Goal: Transaction & Acquisition: Purchase product/service

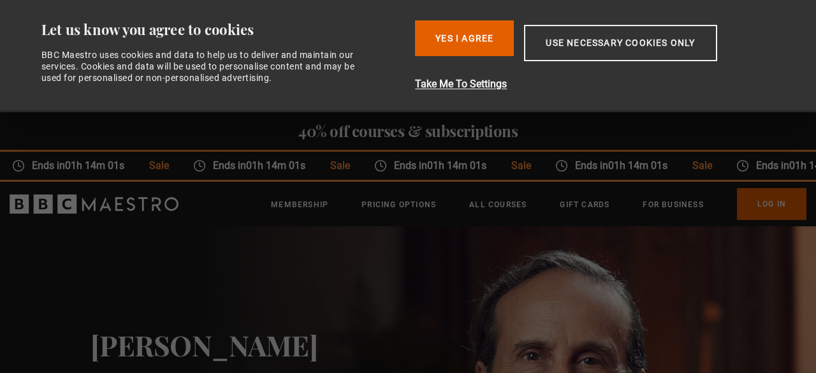
click at [254, 354] on p "Sign up to get free learning inspiration every month and 10% off your first ord…" at bounding box center [283, 346] width 352 height 15
click at [607, 52] on button "Use necessary cookies only" at bounding box center [620, 43] width 193 height 36
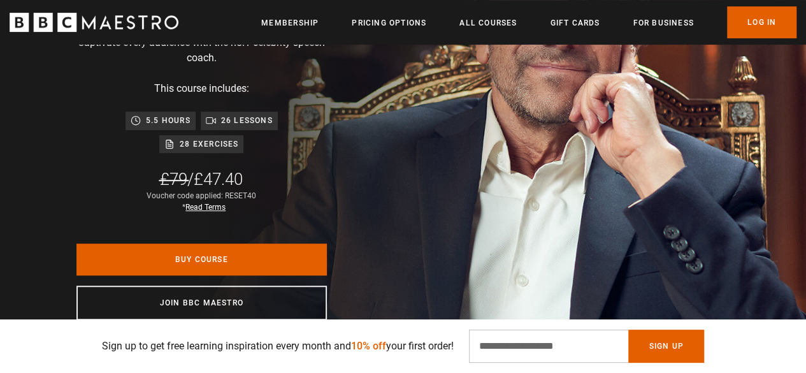
scroll to position [383, 0]
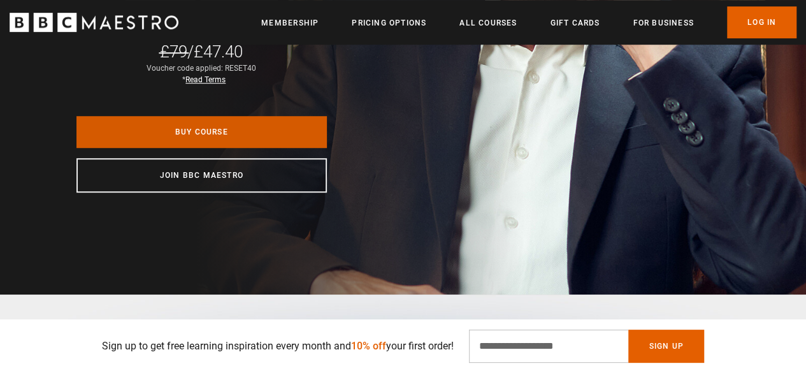
click at [259, 133] on link "Buy Course" at bounding box center [202, 132] width 251 height 32
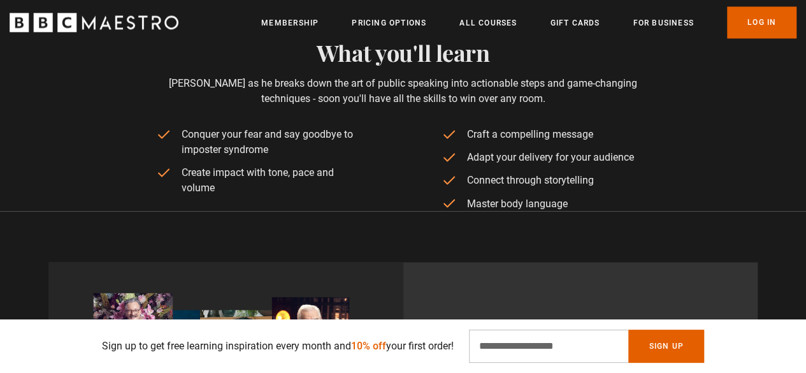
scroll to position [1020, 0]
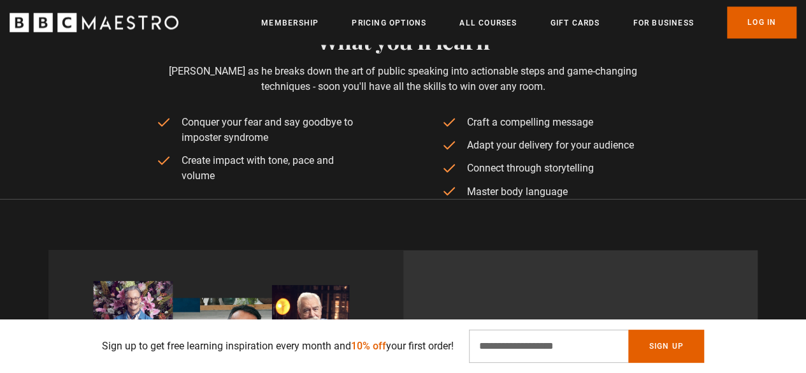
drag, startPoint x: 576, startPoint y: 198, endPoint x: 463, endPoint y: 113, distance: 141.1
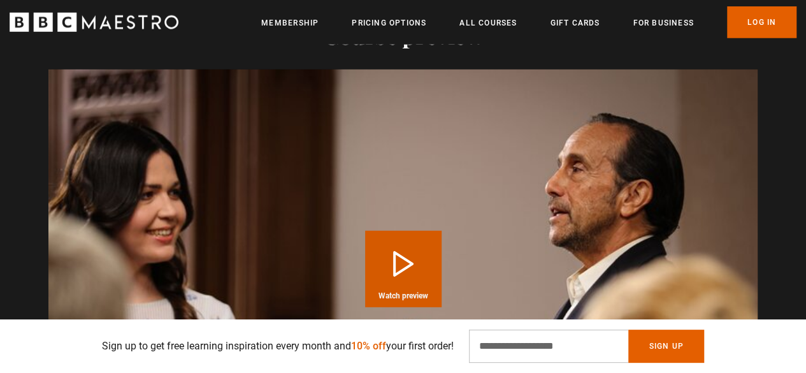
scroll to position [1785, 0]
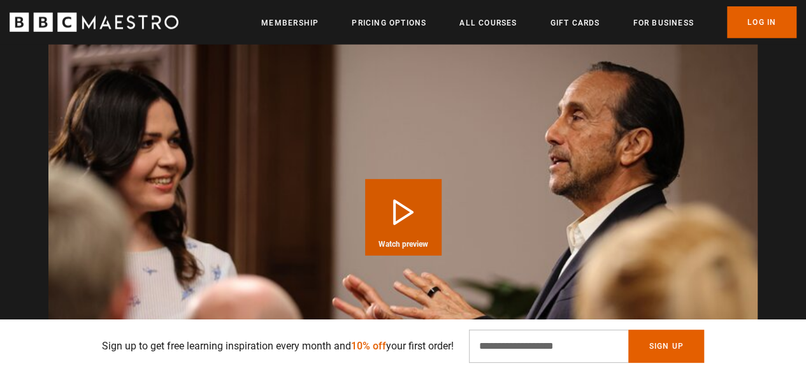
drag, startPoint x: 241, startPoint y: 198, endPoint x: 274, endPoint y: 202, distance: 33.4
click at [241, 200] on video "Video Player" at bounding box center [403, 217] width 710 height 399
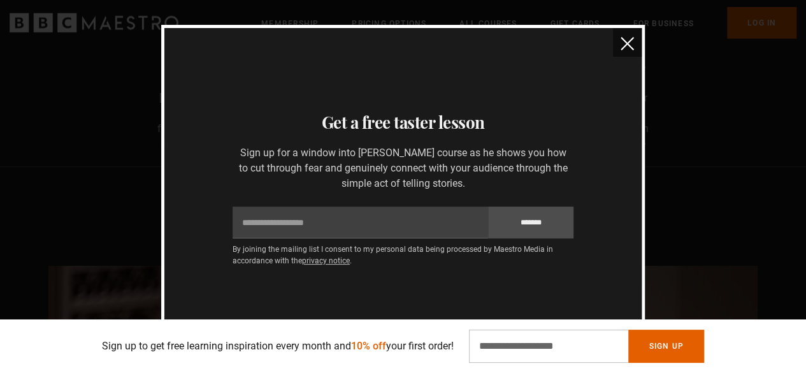
scroll to position [1530, 0]
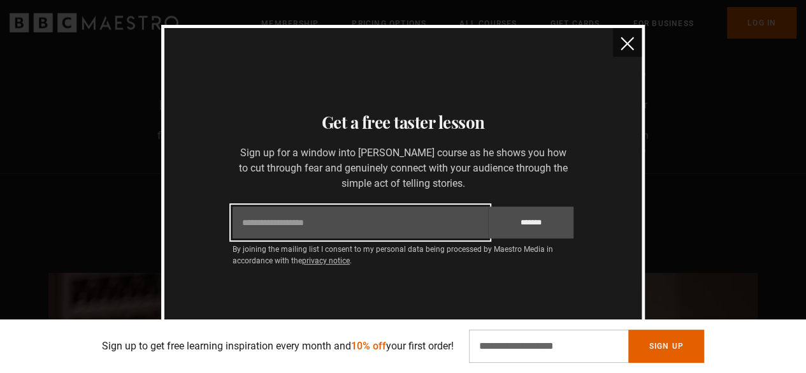
click at [400, 228] on input "Email" at bounding box center [361, 223] width 256 height 32
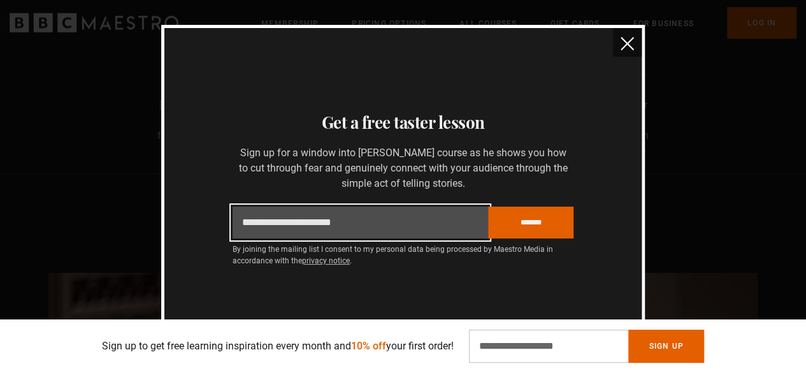
type input "**********"
click at [488, 207] on input "*******" at bounding box center [530, 223] width 85 height 32
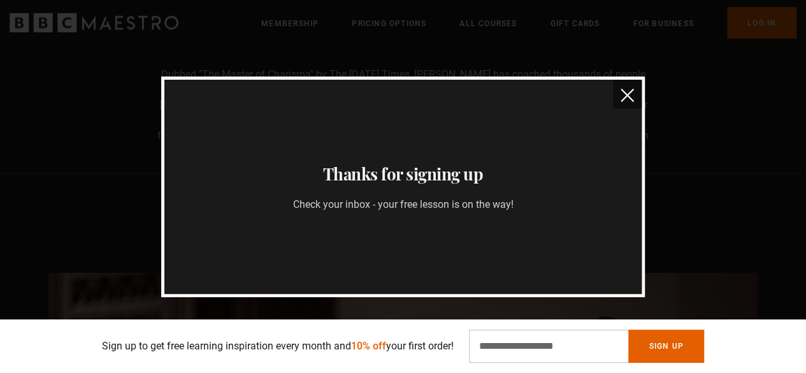
click at [625, 98] on img "close" at bounding box center [627, 95] width 13 height 13
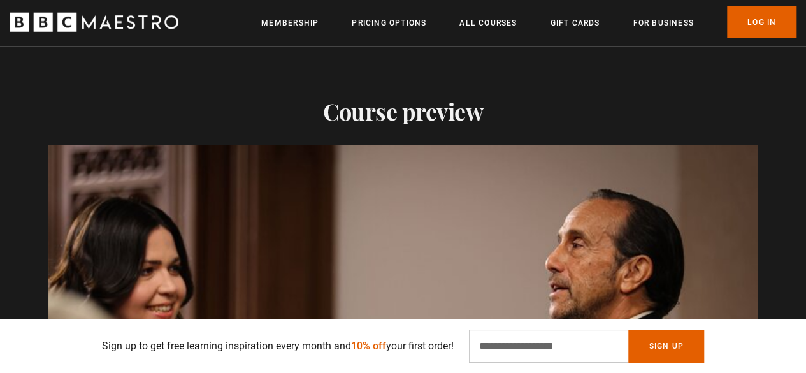
scroll to position [1913, 0]
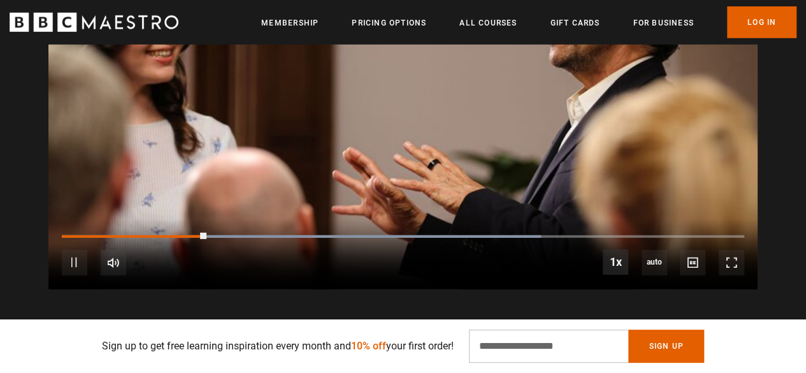
click at [620, 258] on span "Video Player" at bounding box center [616, 262] width 26 height 26
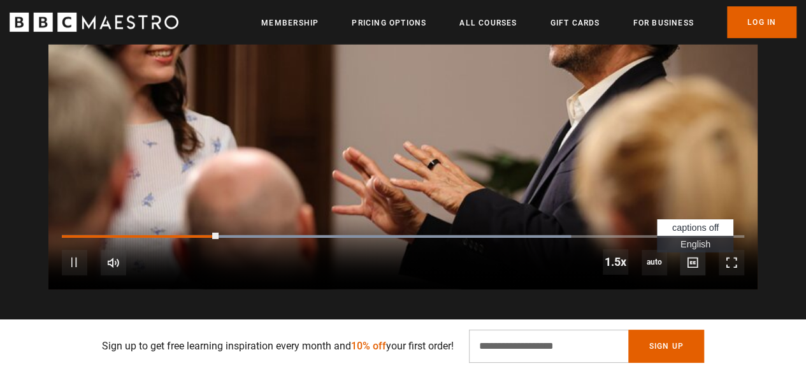
click at [696, 257] on span "Video Player" at bounding box center [693, 263] width 26 height 26
click at [674, 238] on li "English Captions" at bounding box center [695, 244] width 77 height 17
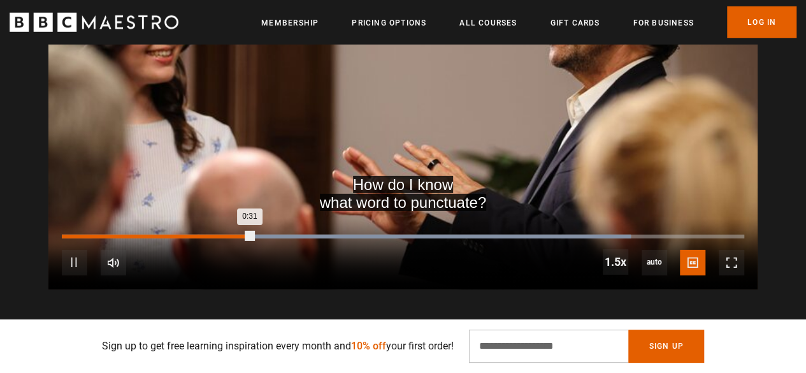
click at [198, 242] on div "10s Skip Back 10 seconds Pause 10s Skip Forward 10 seconds Loaded : 83.33% 0:22…" at bounding box center [403, 254] width 710 height 71
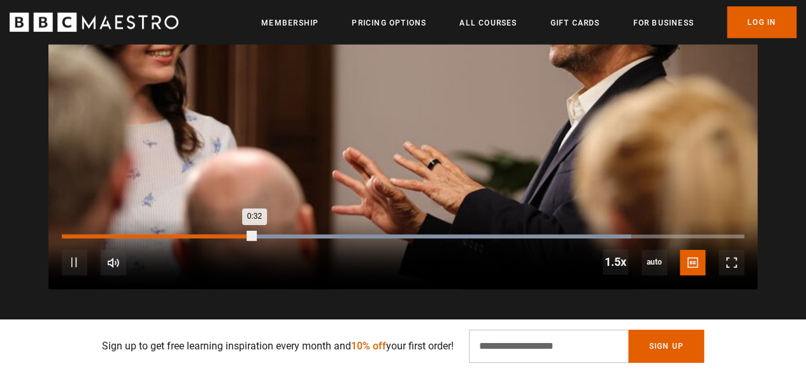
click at [198, 237] on div "Loaded : 83.33% 0:22 0:32" at bounding box center [403, 237] width 683 height 4
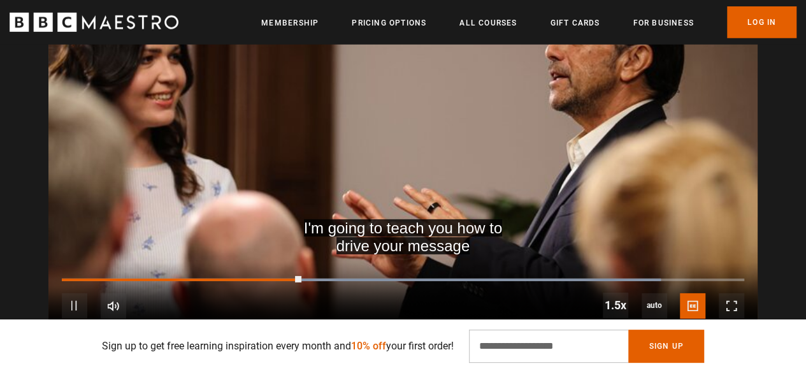
scroll to position [0, 1297]
click at [731, 311] on span "Video Player" at bounding box center [732, 306] width 26 height 26
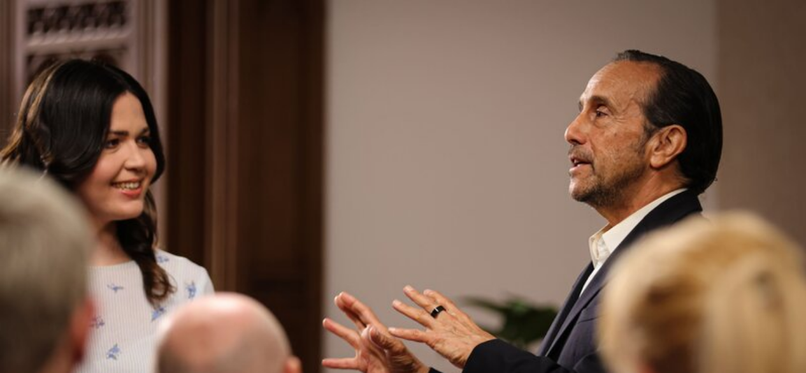
scroll to position [0, 1944]
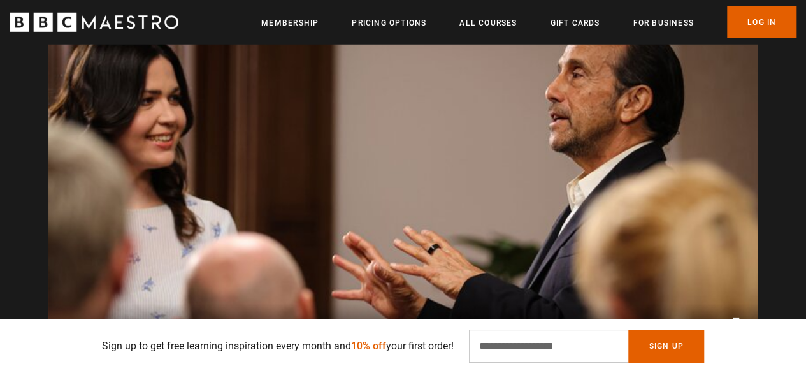
click at [547, 222] on video "Video Player" at bounding box center [403, 174] width 710 height 399
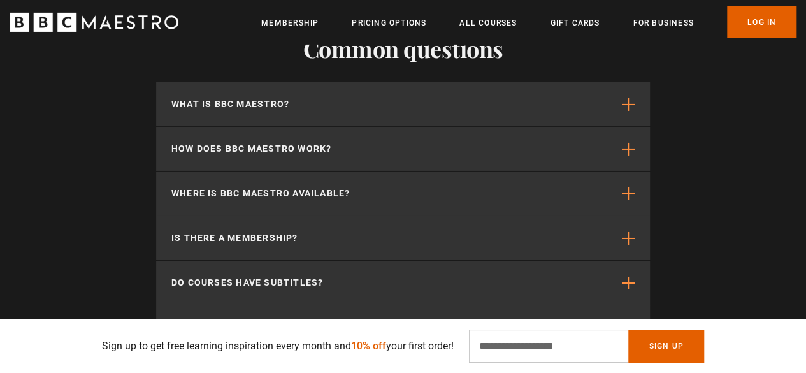
scroll to position [4562, 0]
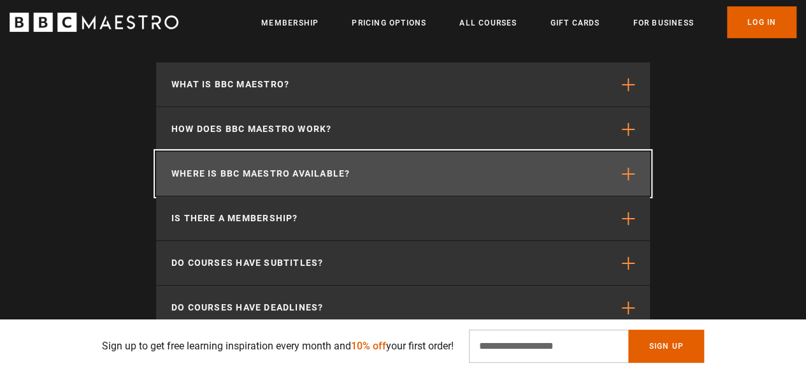
click at [544, 168] on button "Where is BBC Maestro available?" at bounding box center [403, 174] width 494 height 44
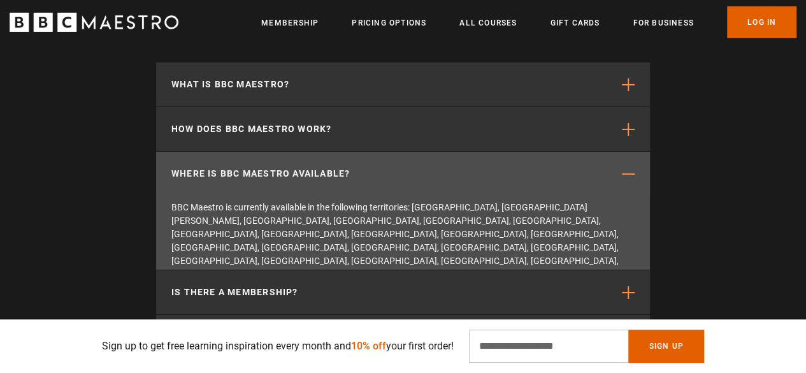
scroll to position [0, 2431]
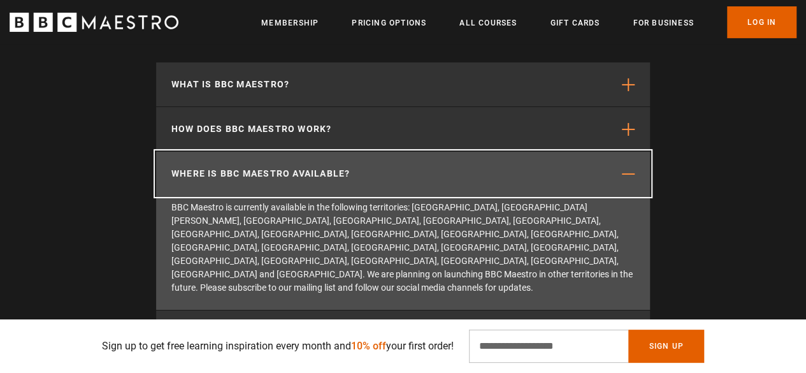
click at [544, 168] on button "Where is BBC Maestro available?" at bounding box center [403, 174] width 494 height 44
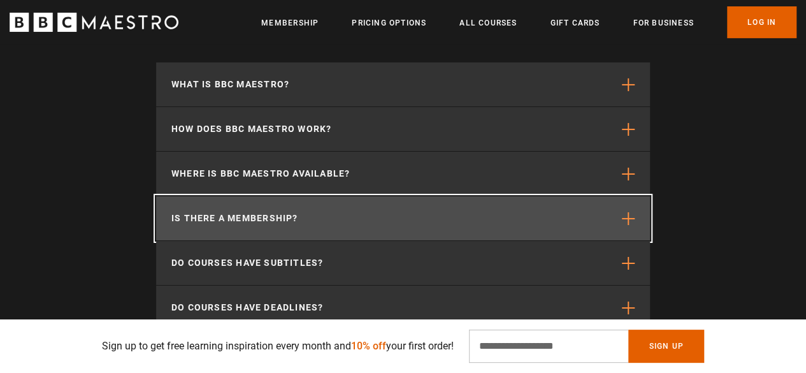
click at [534, 211] on button "Is there a membership?" at bounding box center [403, 218] width 494 height 44
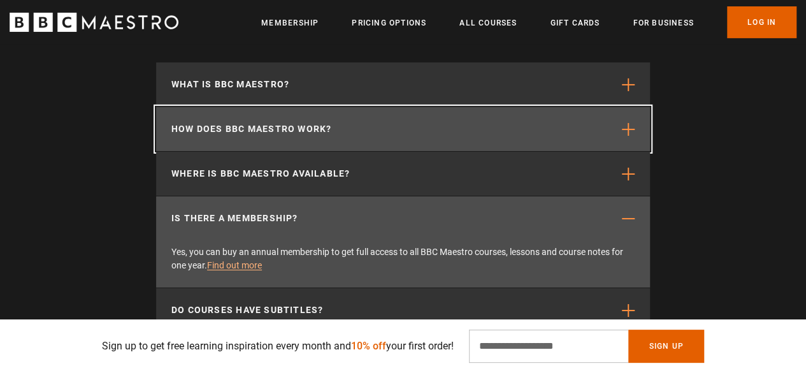
click at [516, 117] on button "How does BBC Maestro work?" at bounding box center [403, 129] width 494 height 44
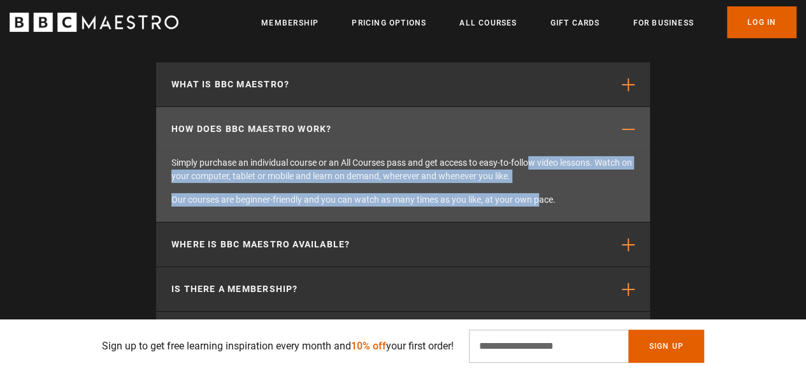
scroll to position [0, 2593]
drag, startPoint x: 532, startPoint y: 159, endPoint x: 544, endPoint y: 206, distance: 48.9
click at [544, 206] on div "Simply purchase an individual course or an All Courses pass and get access to e…" at bounding box center [403, 186] width 494 height 71
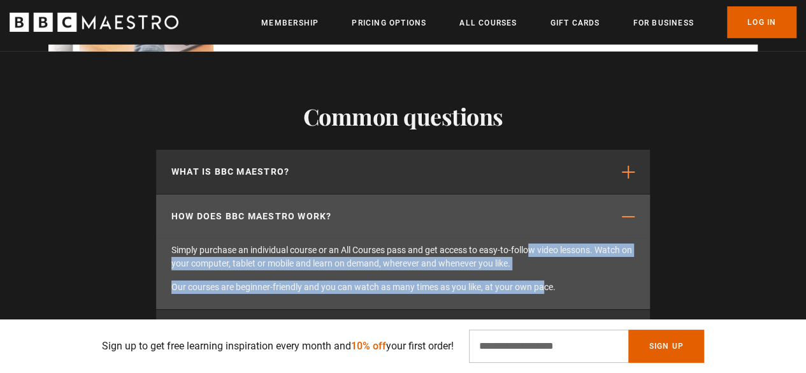
scroll to position [4461, 0]
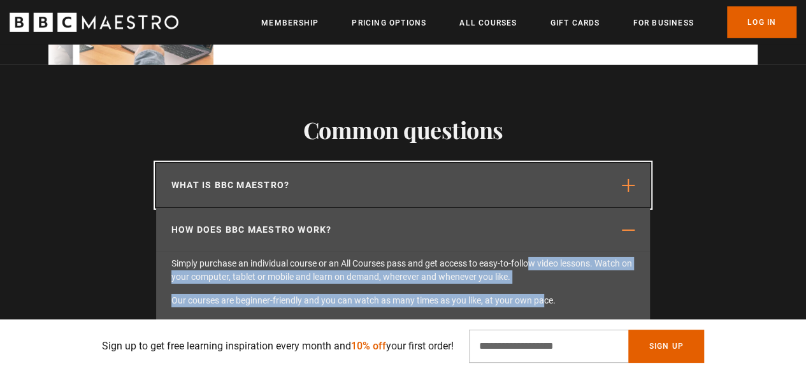
click at [557, 184] on button "What is BBC Maestro?" at bounding box center [403, 185] width 494 height 44
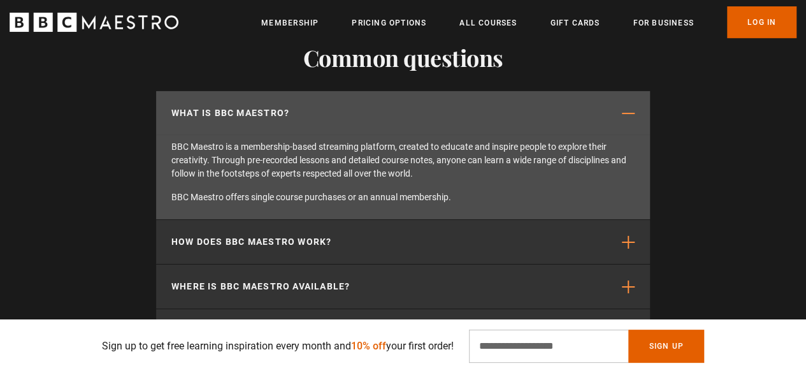
scroll to position [0, 2755]
click at [502, 25] on link "All Courses" at bounding box center [488, 23] width 57 height 13
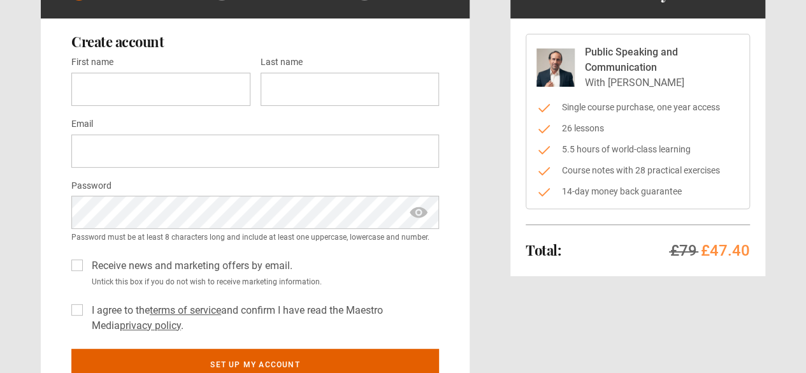
scroll to position [123, 0]
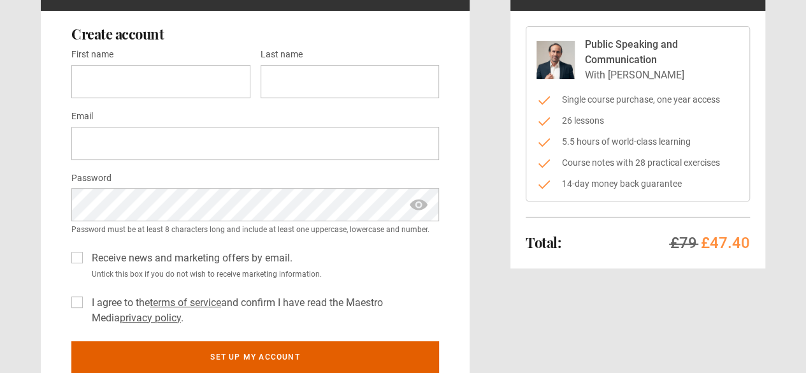
click at [583, 46] on div "Public Speaking and Communication With [PERSON_NAME]" at bounding box center [638, 60] width 203 height 46
drag, startPoint x: 584, startPoint y: 44, endPoint x: 646, endPoint y: 72, distance: 68.5
click at [680, 71] on div "Public Speaking and Communication With [PERSON_NAME]" at bounding box center [638, 60] width 203 height 46
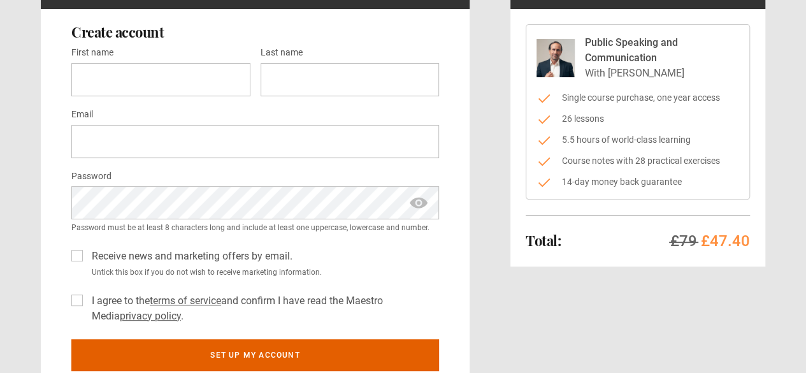
scroll to position [0, 0]
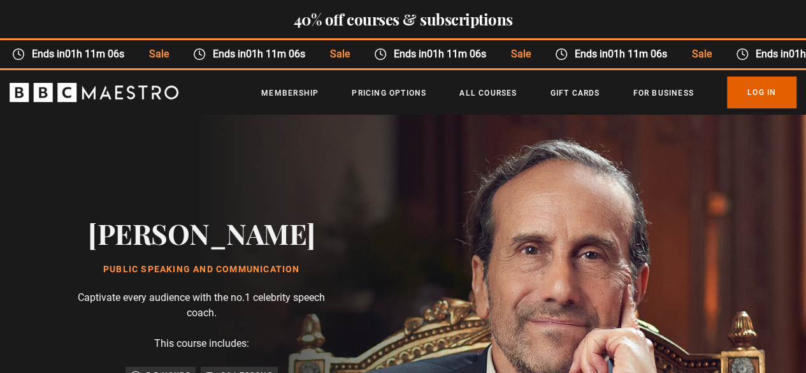
click at [426, 54] on time "01h 11m 06s" at bounding box center [455, 54] width 59 height 12
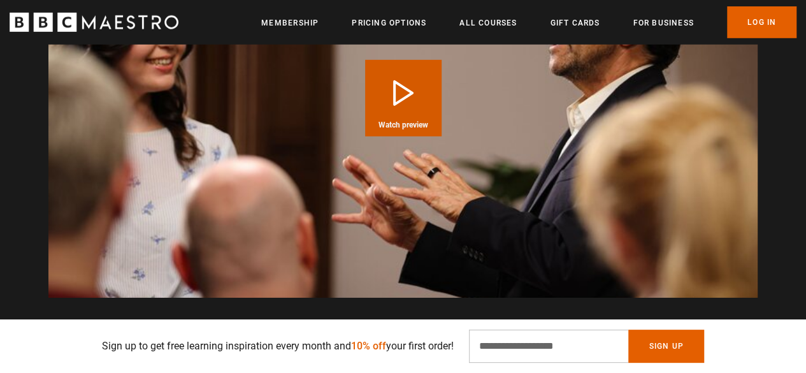
scroll to position [1811, 0]
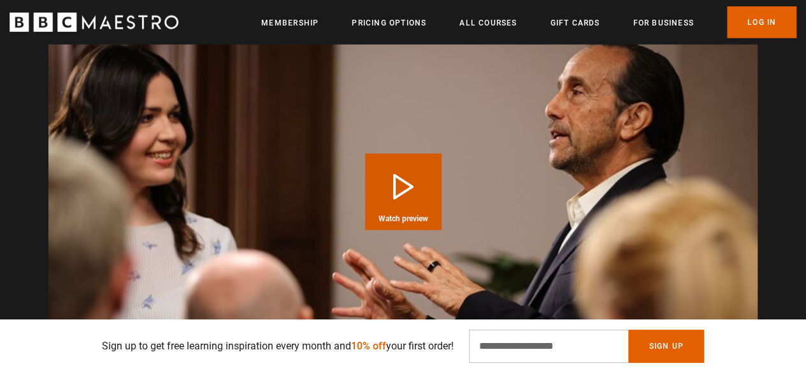
click at [386, 172] on button "Play Course overview for Public Speaking and Communication with Richard Greene …" at bounding box center [403, 192] width 77 height 77
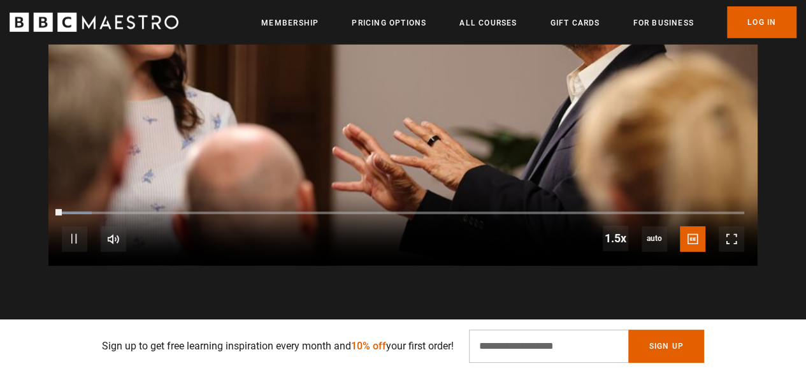
scroll to position [1938, 0]
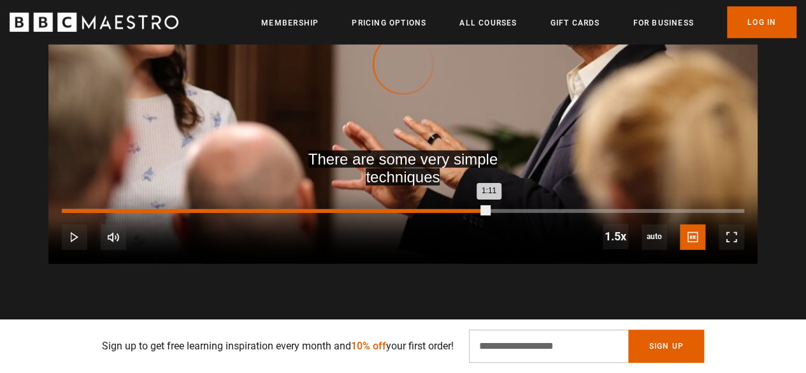
click at [488, 210] on div "Loaded : 17.54% 1:11 1:11" at bounding box center [403, 211] width 683 height 4
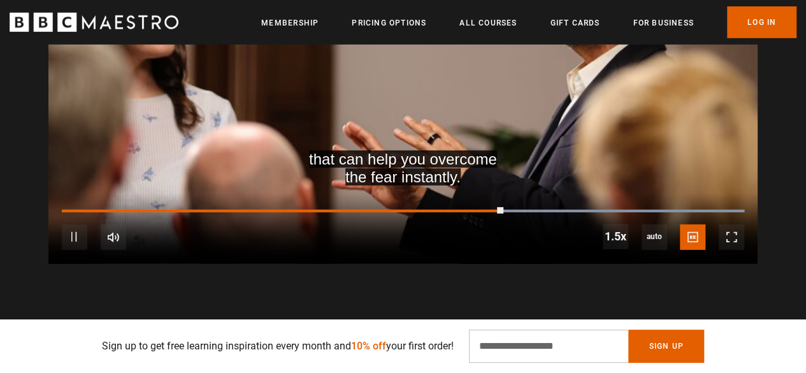
click at [555, 73] on video "Video Player" at bounding box center [403, 64] width 710 height 399
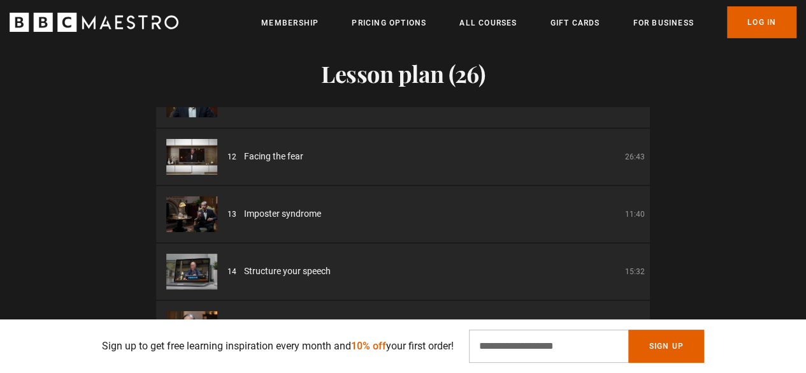
scroll to position [638, 0]
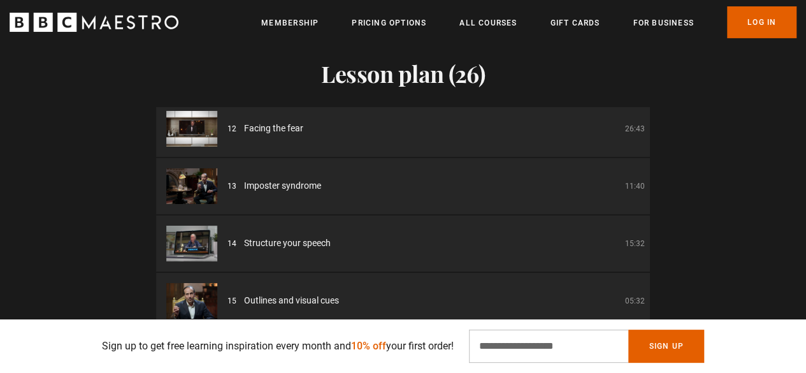
click at [288, 242] on span "Structure your speech" at bounding box center [287, 243] width 87 height 13
click at [383, 242] on div "14 Structure your speech 15:32" at bounding box center [437, 243] width 418 height 13
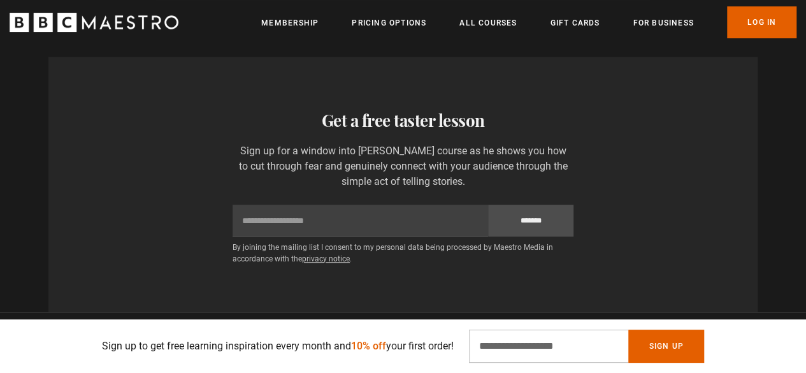
scroll to position [2576, 0]
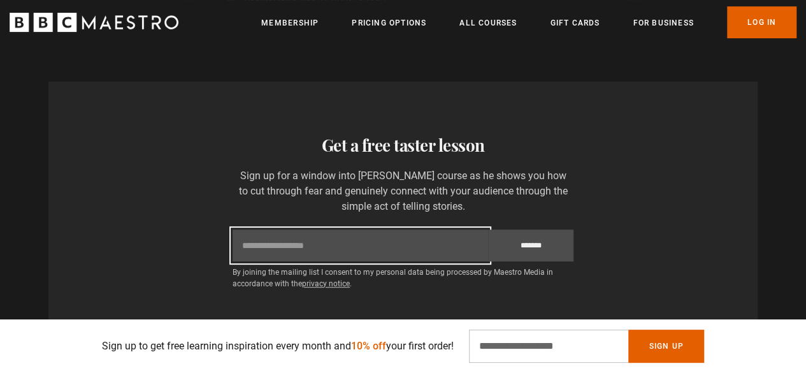
click at [389, 245] on input "Email" at bounding box center [361, 246] width 256 height 32
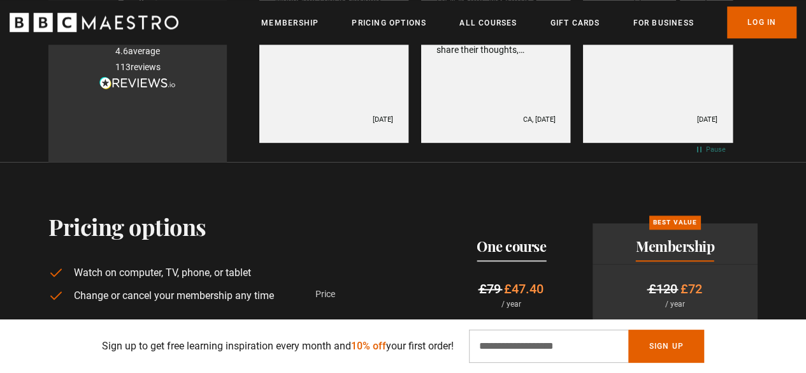
scroll to position [2958, 0]
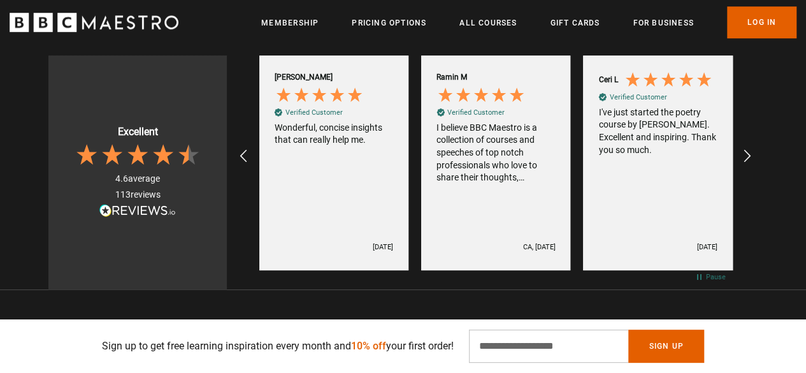
click at [164, 164] on icon at bounding box center [163, 155] width 26 height 26
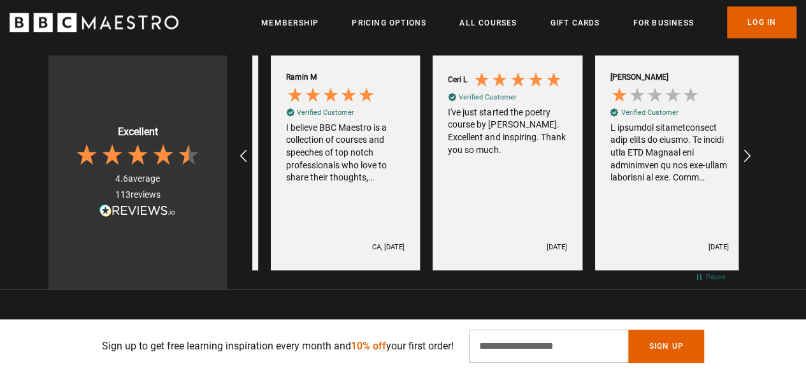
scroll to position [0, 972]
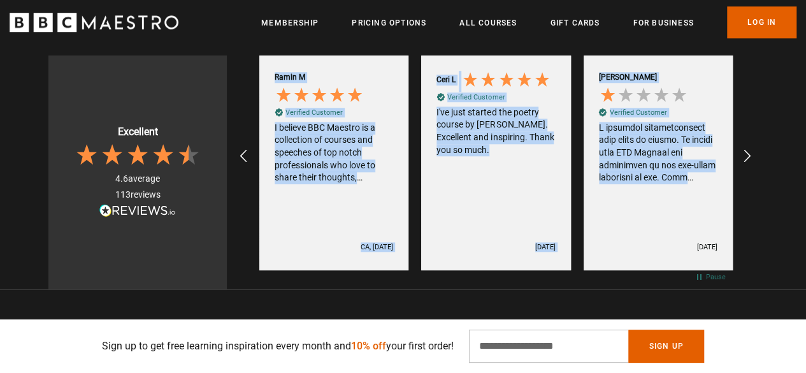
drag, startPoint x: 738, startPoint y: 162, endPoint x: 692, endPoint y: 187, distance: 52.2
click at [695, 187] on div "Katharina H Verified Customer Public Speaking and Communication with Richard Gr…" at bounding box center [495, 157] width 537 height 228
click at [689, 184] on div "Marc A Verified Customer" at bounding box center [658, 130] width 119 height 119
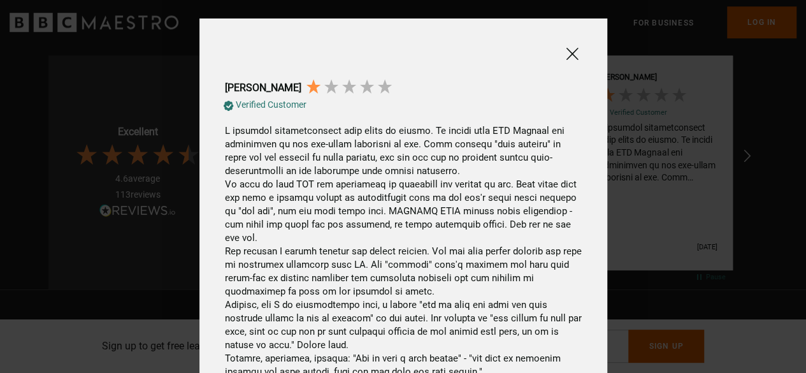
click at [275, 204] on div at bounding box center [403, 278] width 357 height 308
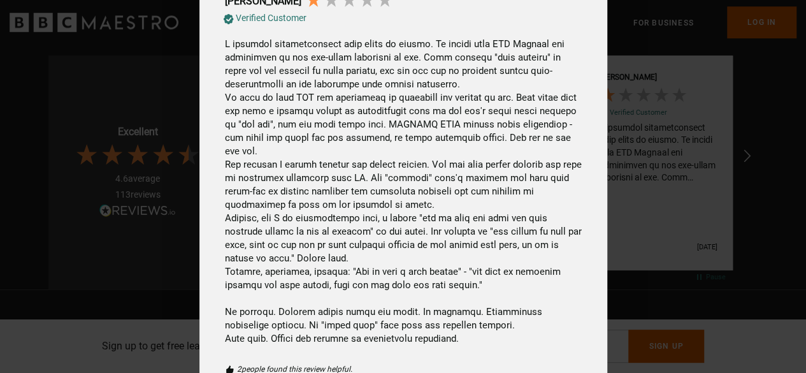
scroll to position [201, 0]
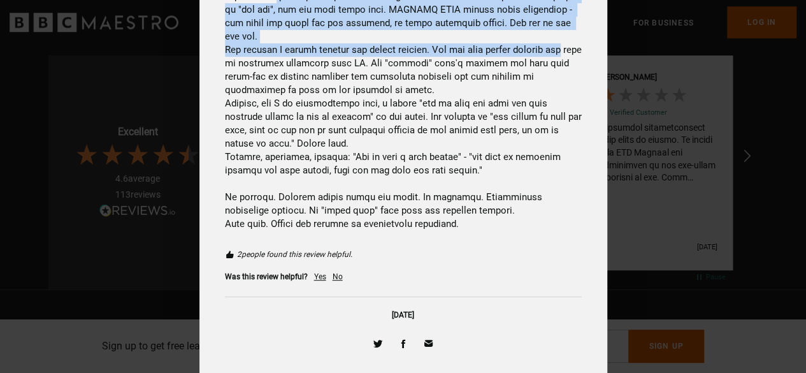
drag, startPoint x: 275, startPoint y: 204, endPoint x: 560, endPoint y: 43, distance: 327.4
click at [560, 43] on div at bounding box center [403, 77] width 357 height 308
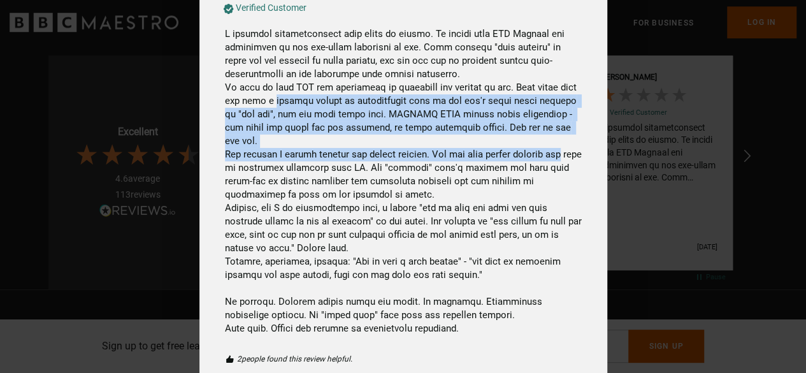
scroll to position [74, 0]
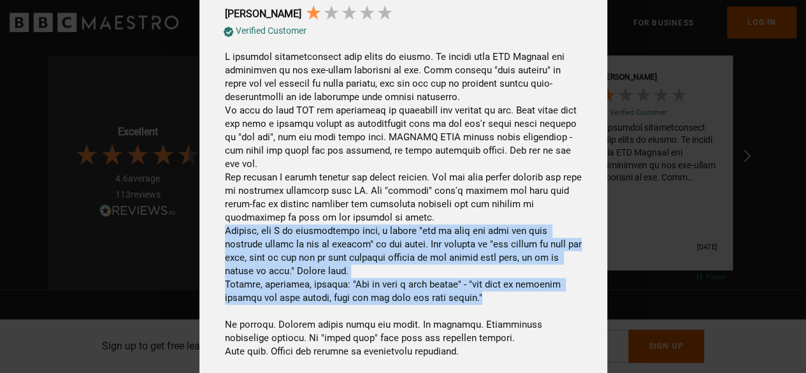
drag, startPoint x: 495, startPoint y: 281, endPoint x: 217, endPoint y: 219, distance: 284.1
click at [217, 219] on div "Marc A Verified Customer 2 people found this review helpful. Was this review he…" at bounding box center [403, 225] width 383 height 536
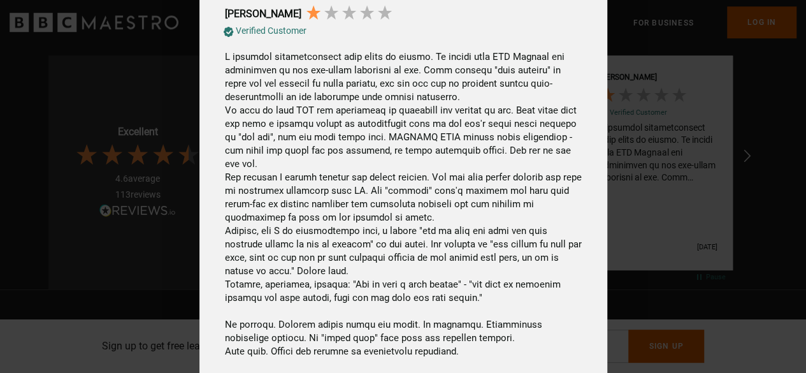
click at [361, 203] on div at bounding box center [403, 204] width 357 height 308
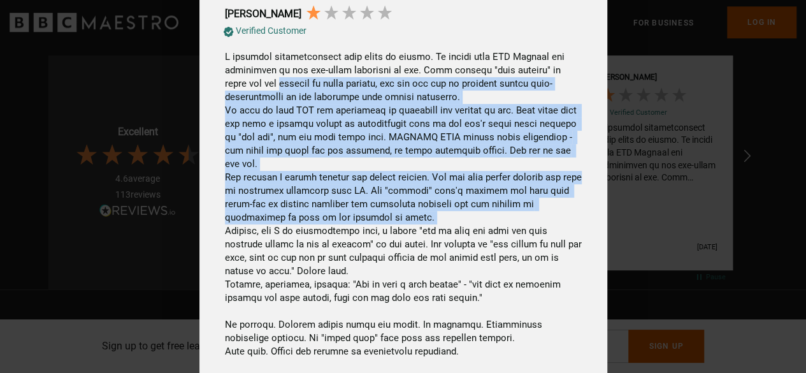
drag, startPoint x: 383, startPoint y: 198, endPoint x: 251, endPoint y: 86, distance: 173.2
click at [251, 87] on div at bounding box center [403, 204] width 357 height 308
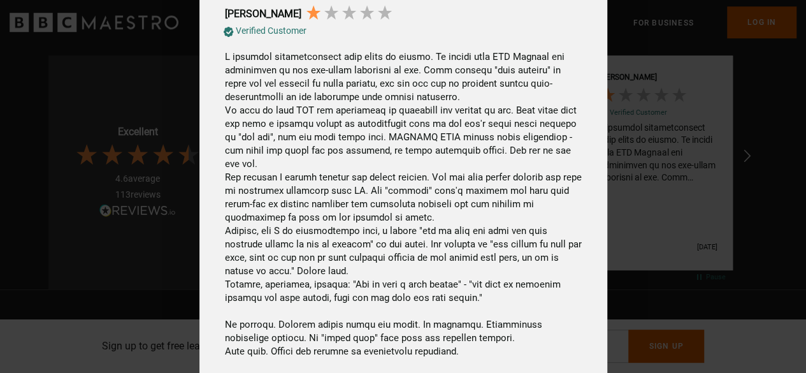
click at [634, 197] on div at bounding box center [403, 112] width 806 height 373
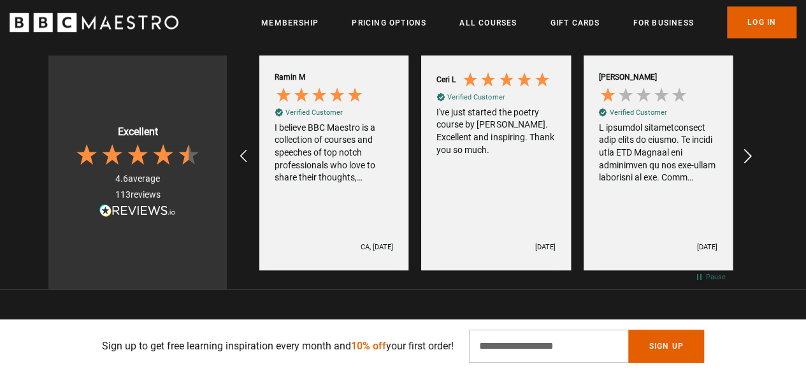
click at [733, 156] on div "REVIEWS.io Carousel Scroll Right" at bounding box center [746, 156] width 35 height 35
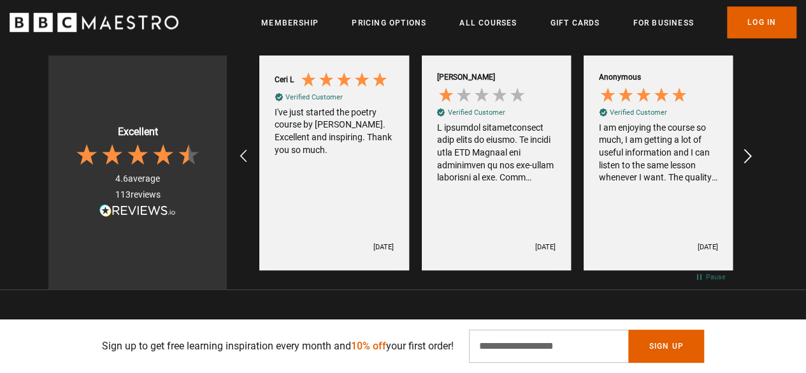
click at [747, 156] on icon "REVIEWS.io Carousel Scroll Right" at bounding box center [749, 157] width 18 height 18
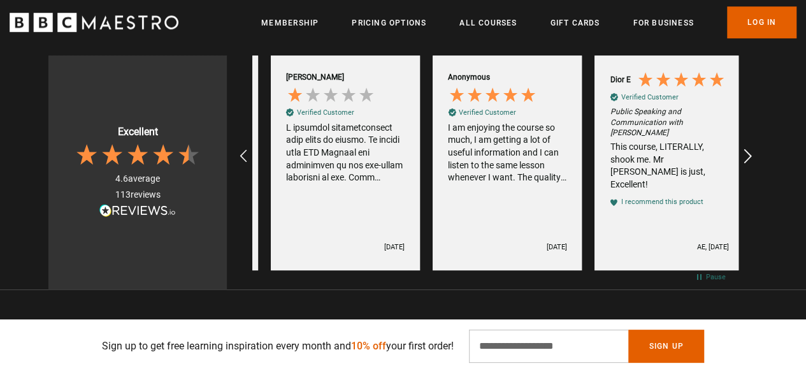
scroll to position [0, 1297]
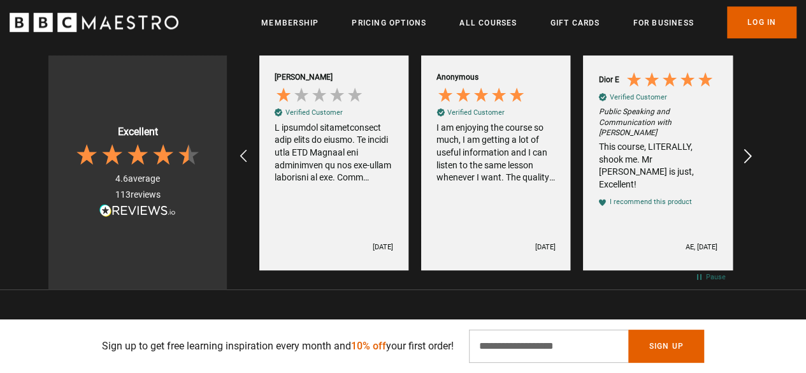
click at [747, 156] on icon "REVIEWS.io Carousel Scroll Right" at bounding box center [749, 157] width 18 height 18
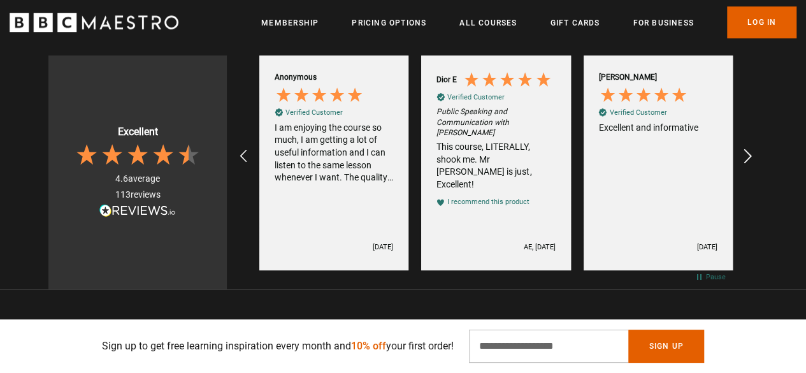
click at [747, 156] on icon "REVIEWS.io Carousel Scroll Right" at bounding box center [749, 157] width 18 height 18
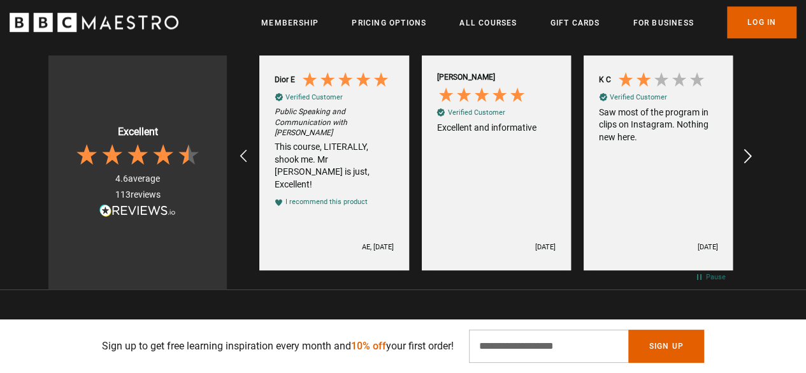
click at [747, 156] on icon "REVIEWS.io Carousel Scroll Right" at bounding box center [749, 157] width 18 height 18
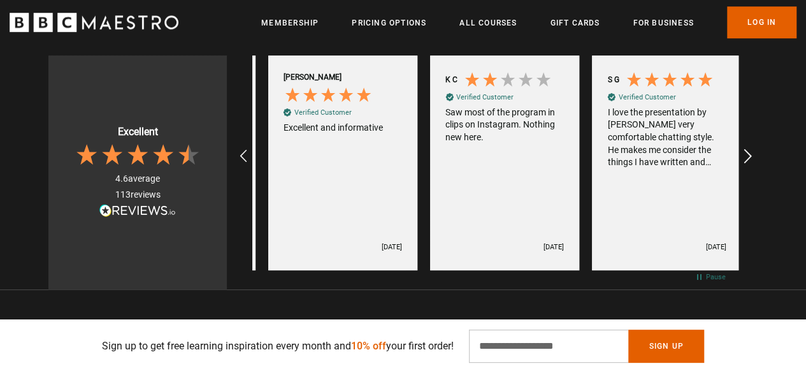
scroll to position [0, 1782]
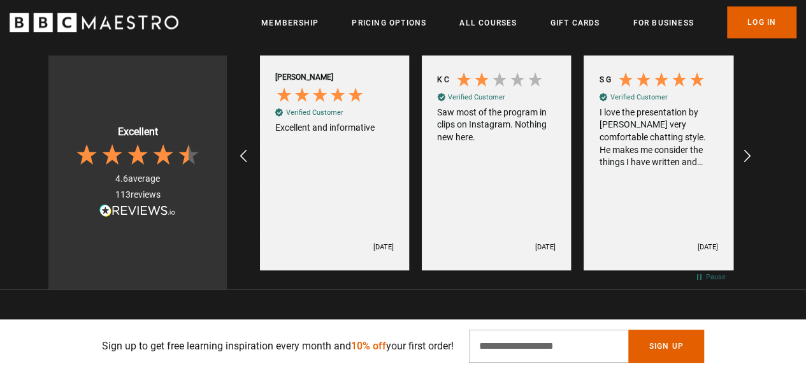
click at [514, 133] on div "Saw most of the program in clips on Instagram. Nothing new here." at bounding box center [496, 125] width 119 height 38
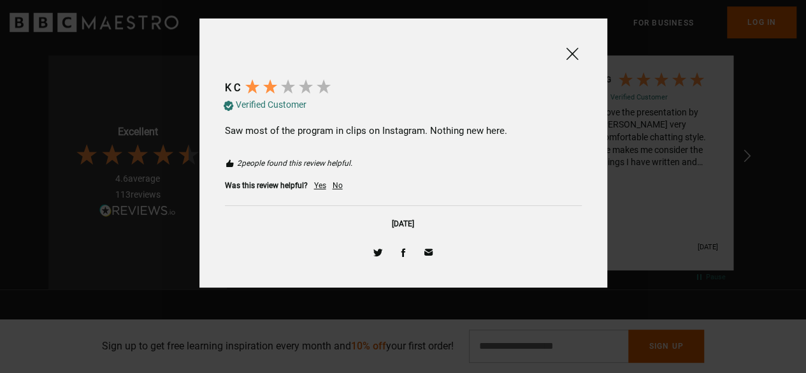
click at [690, 174] on div at bounding box center [403, 186] width 806 height 373
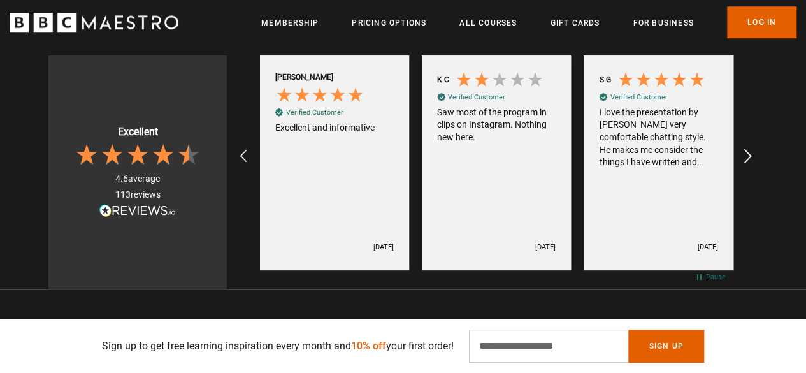
click at [757, 158] on div "REVIEWS.io Carousel Scroll Right" at bounding box center [746, 156] width 35 height 35
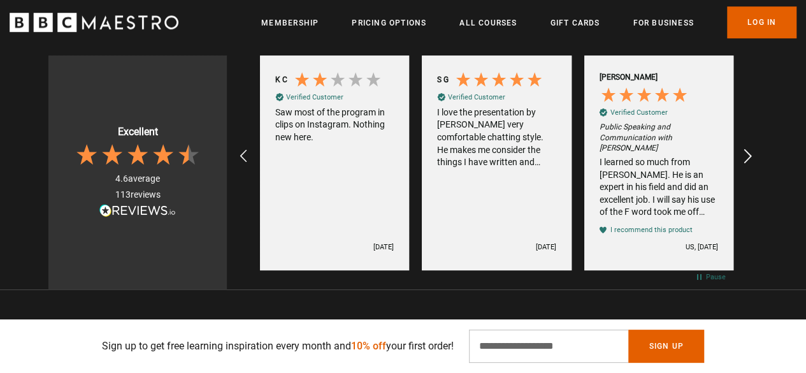
click at [757, 158] on div "REVIEWS.io Carousel Scroll Right" at bounding box center [746, 156] width 35 height 35
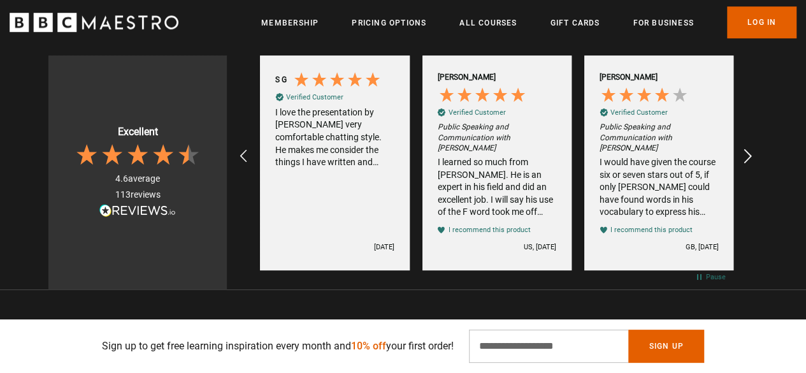
click at [757, 158] on div "REVIEWS.io Carousel Scroll Right" at bounding box center [746, 156] width 35 height 35
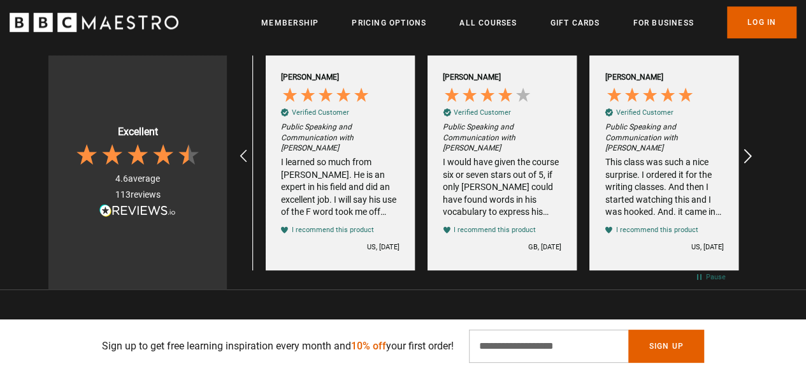
scroll to position [0, 2269]
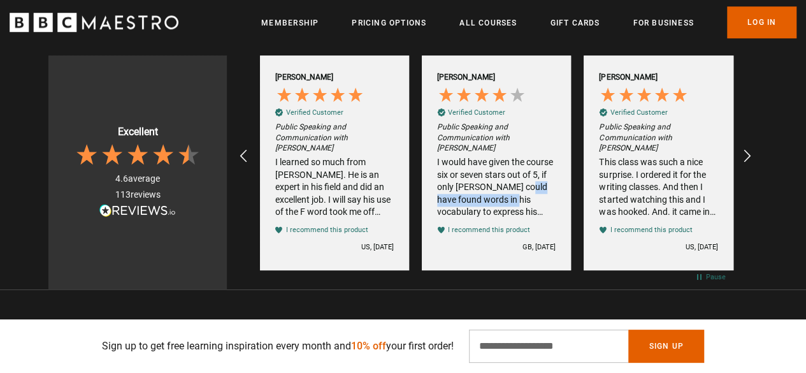
click at [520, 194] on div "I would have given the course six or seven stars out of 5, if only Richard coul…" at bounding box center [496, 187] width 119 height 62
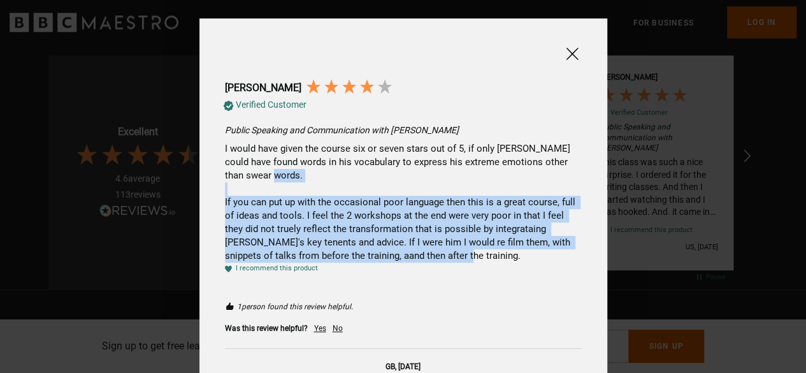
drag, startPoint x: 544, startPoint y: 182, endPoint x: 467, endPoint y: 251, distance: 104.3
click at [467, 251] on div "I would have given the course six or seven stars out of 5, if only Richard coul…" at bounding box center [403, 202] width 357 height 120
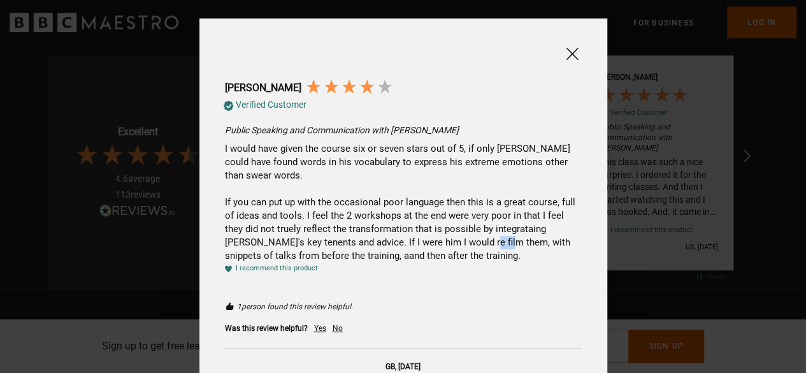
drag, startPoint x: 464, startPoint y: 247, endPoint x: 449, endPoint y: 239, distance: 17.1
click at [449, 239] on div "I would have given the course six or seven stars out of 5, if only Richard coul…" at bounding box center [403, 202] width 357 height 120
click at [454, 257] on div "I would have given the course six or seven stars out of 5, if only Richard coul…" at bounding box center [403, 202] width 357 height 120
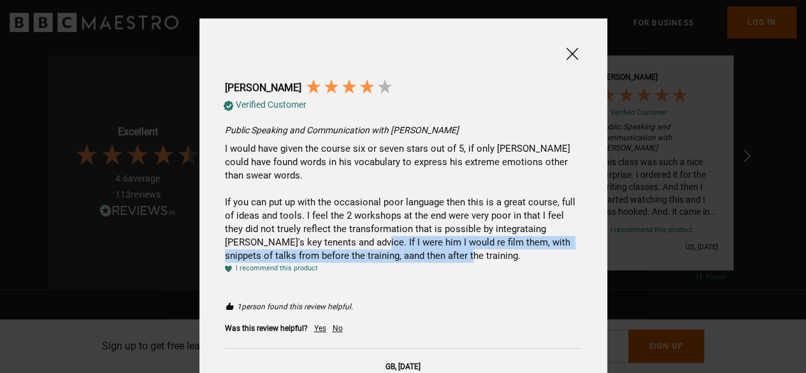
drag, startPoint x: 434, startPoint y: 262, endPoint x: 328, endPoint y: 246, distance: 107.6
click at [328, 246] on div "I would have given the course six or seven stars out of 5, if only Richard coul…" at bounding box center [403, 202] width 357 height 120
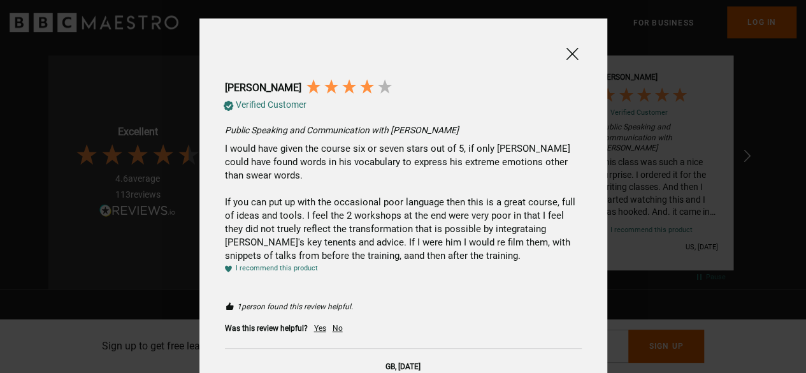
click at [234, 237] on div "I would have given the course six or seven stars out of 5, if only Richard coul…" at bounding box center [403, 202] width 357 height 120
click at [518, 230] on div "I would have given the course six or seven stars out of 5, if only Richard coul…" at bounding box center [403, 202] width 357 height 120
click at [673, 170] on div at bounding box center [403, 186] width 806 height 373
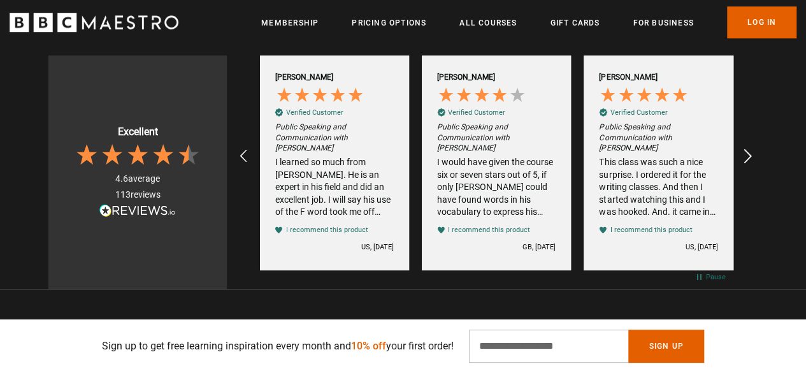
click at [738, 153] on div "REVIEWS.io Carousel Scroll Right" at bounding box center [746, 156] width 35 height 35
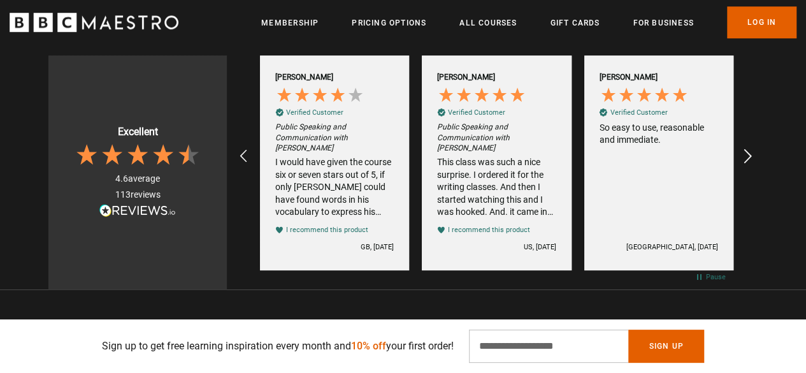
click at [738, 152] on div "REVIEWS.io Carousel Scroll Right" at bounding box center [746, 156] width 35 height 35
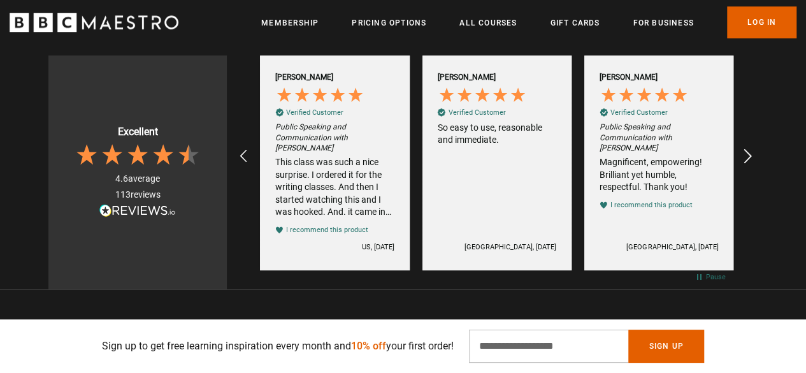
click at [738, 152] on div "REVIEWS.io Carousel Scroll Right" at bounding box center [746, 156] width 35 height 35
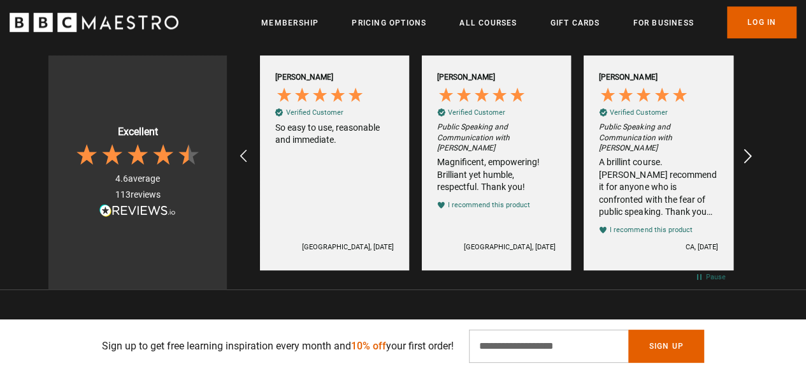
click at [738, 151] on div "REVIEWS.io Carousel Scroll Right" at bounding box center [746, 156] width 35 height 35
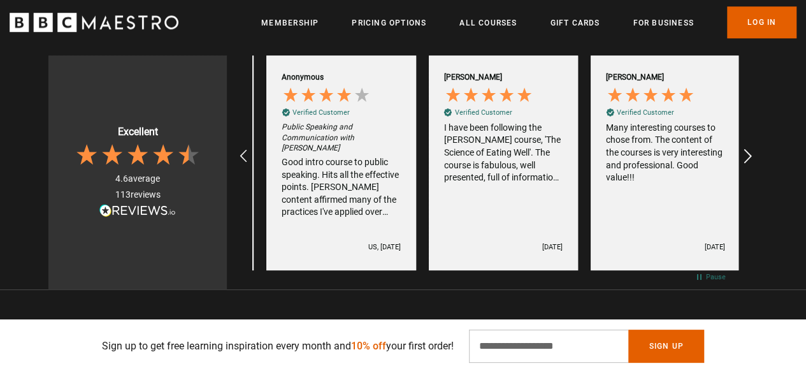
click at [738, 151] on div "REVIEWS.io Carousel Scroll Right" at bounding box center [746, 156] width 35 height 35
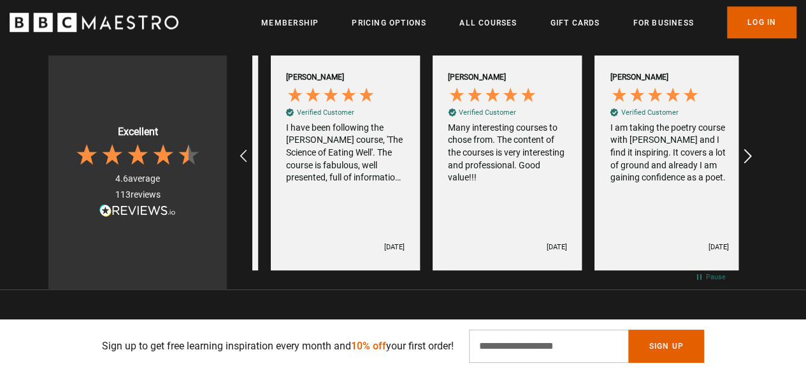
scroll to position [0, 324]
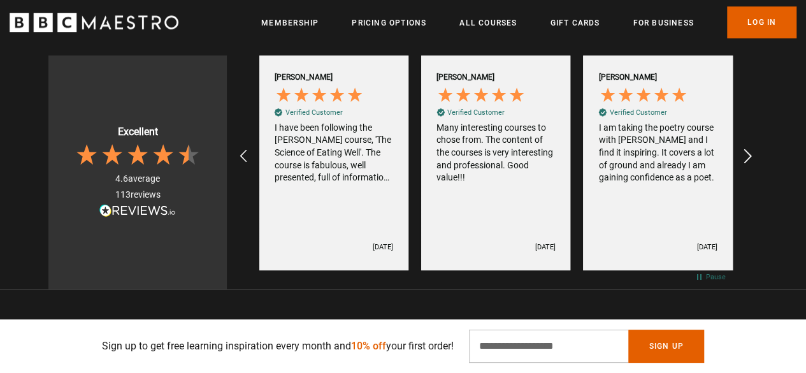
click at [741, 156] on div "REVIEWS.io Carousel Scroll Right" at bounding box center [746, 156] width 35 height 35
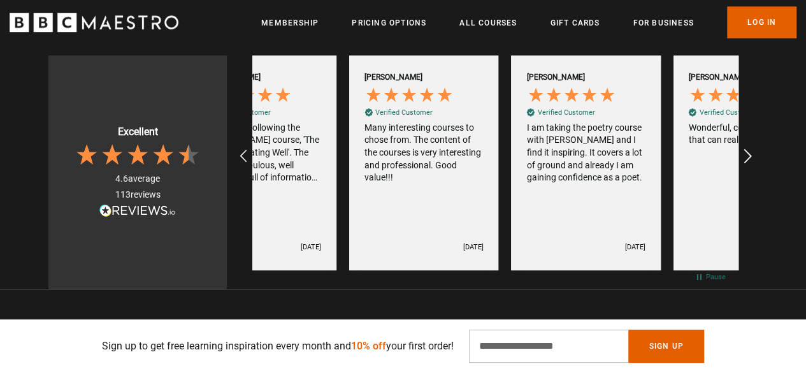
scroll to position [0, 486]
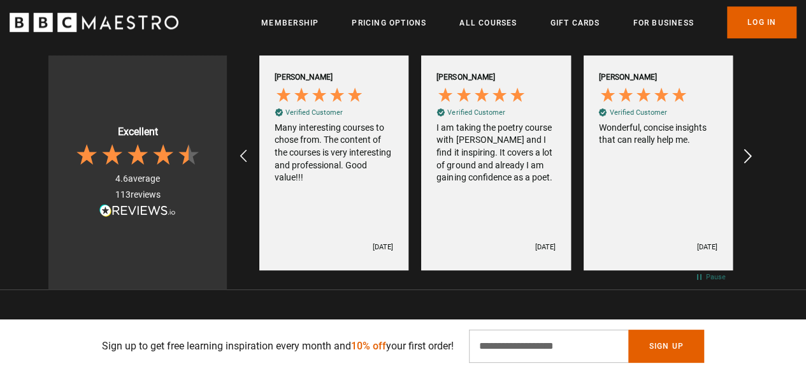
click at [741, 158] on icon "REVIEWS.io Carousel Scroll Right" at bounding box center [749, 157] width 18 height 18
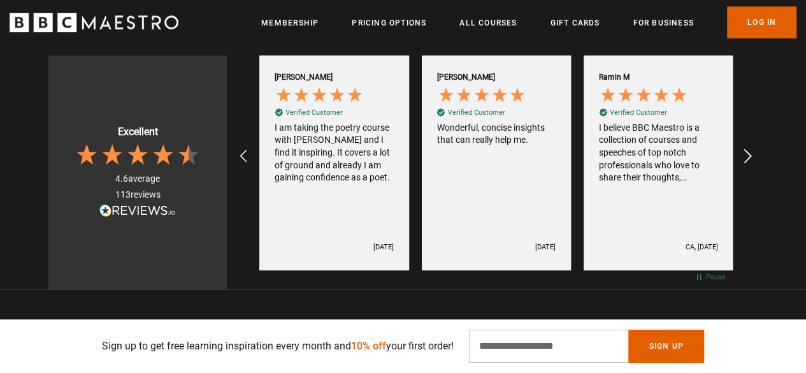
click at [742, 157] on icon "REVIEWS.io Carousel Scroll Right" at bounding box center [749, 157] width 18 height 18
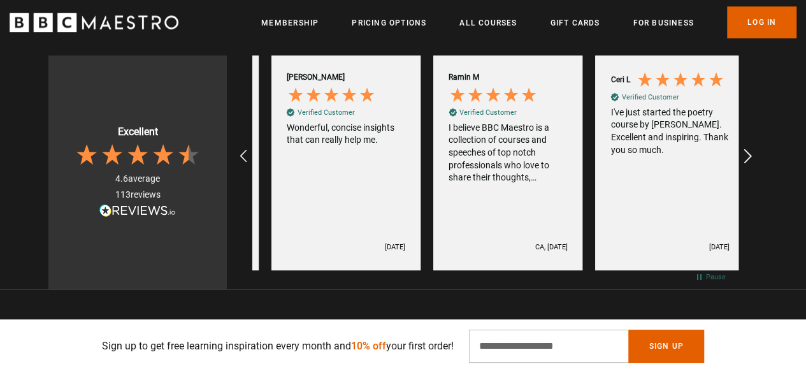
click at [742, 157] on icon "REVIEWS.io Carousel Scroll Right" at bounding box center [749, 157] width 18 height 18
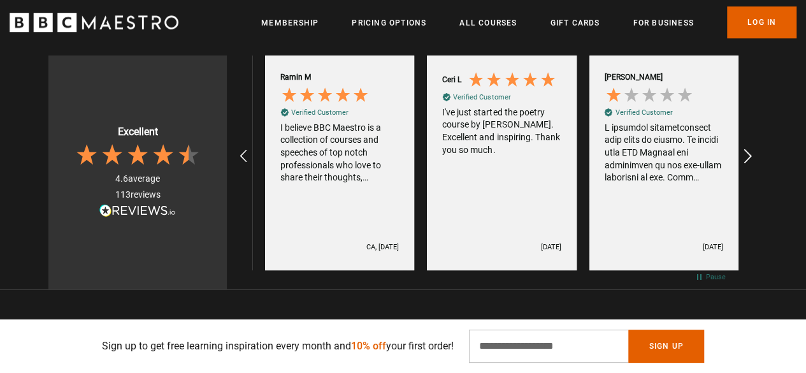
scroll to position [0, 972]
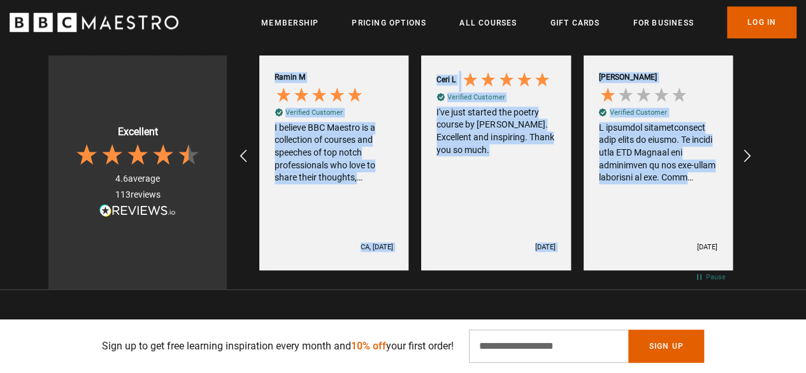
drag, startPoint x: 742, startPoint y: 158, endPoint x: 662, endPoint y: 180, distance: 83.2
click at [662, 180] on div "Katharina H Verified Customer Public Speaking and Communication with Richard Gr…" at bounding box center [495, 157] width 537 height 228
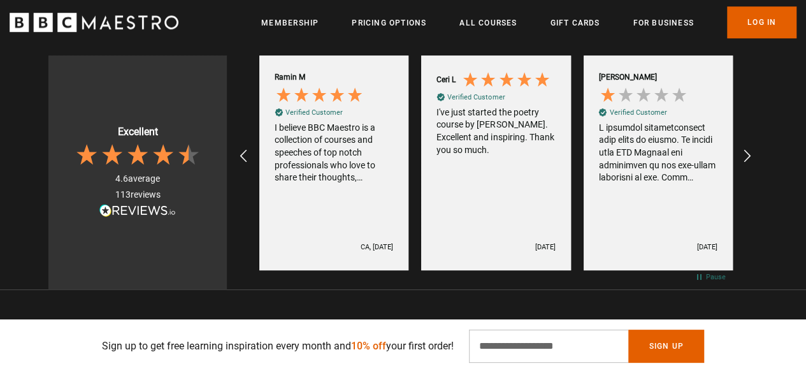
click at [645, 198] on div "Marc A Verified Customer 4 weeks ago" at bounding box center [658, 162] width 149 height 215
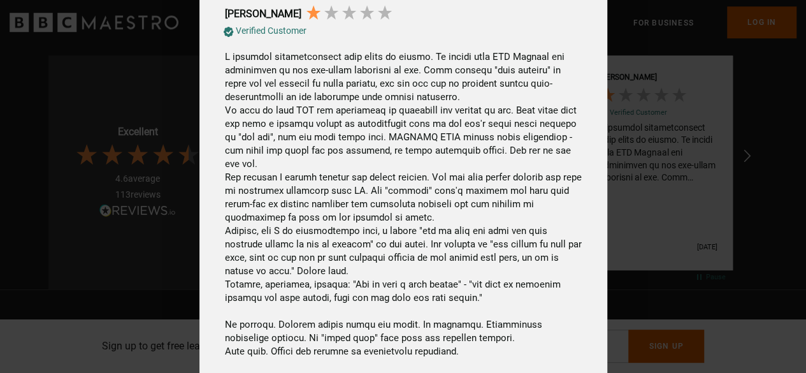
scroll to position [0, 0]
